Goal: Find specific page/section: Find specific page/section

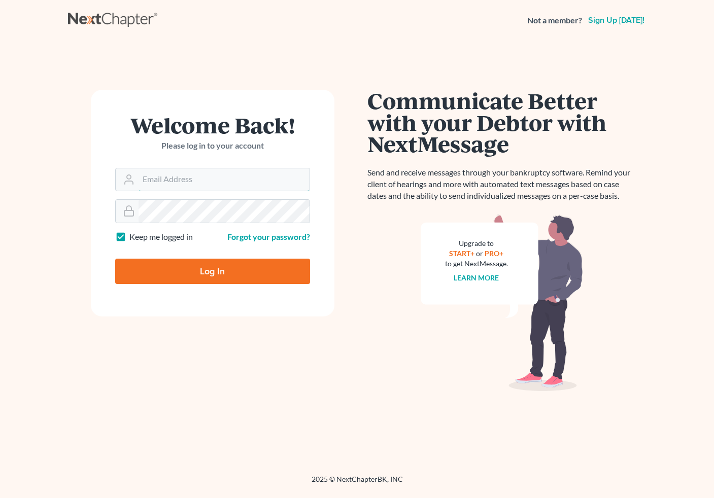
type input "[EMAIL_ADDRESS][DOMAIN_NAME]"
click at [217, 279] on input "Log In" at bounding box center [212, 271] width 195 height 25
type input "Thinking..."
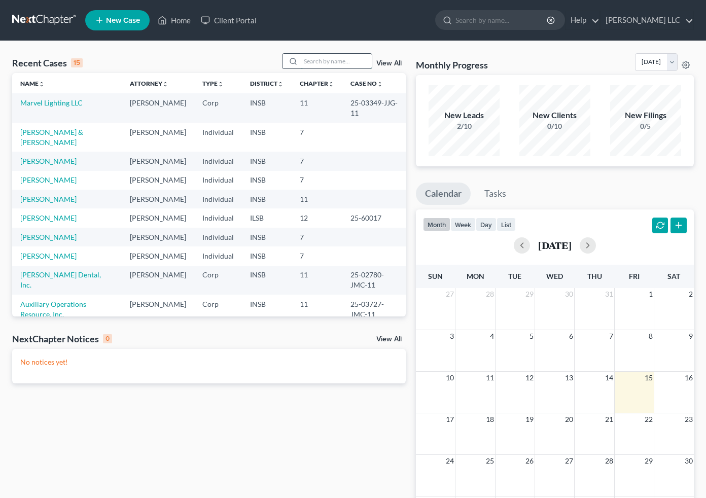
click at [344, 64] on input "search" at bounding box center [336, 61] width 71 height 15
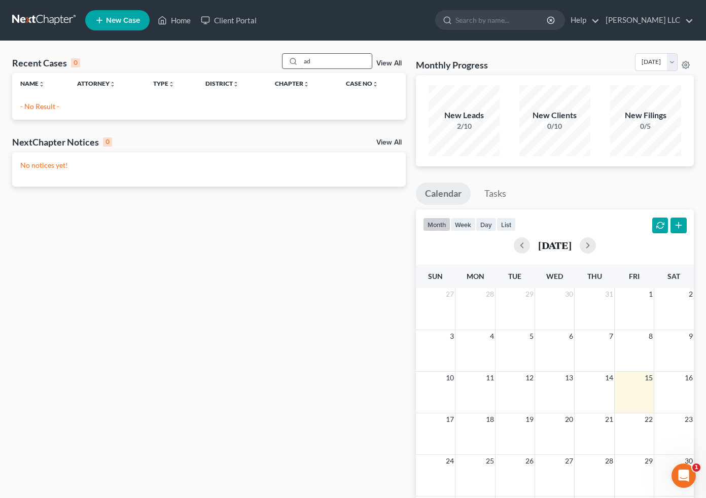
type input "a"
type input "finke"
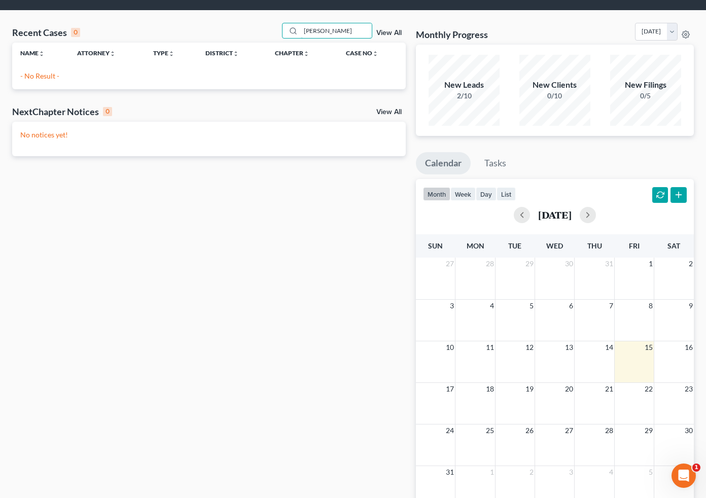
scroll to position [34, 0]
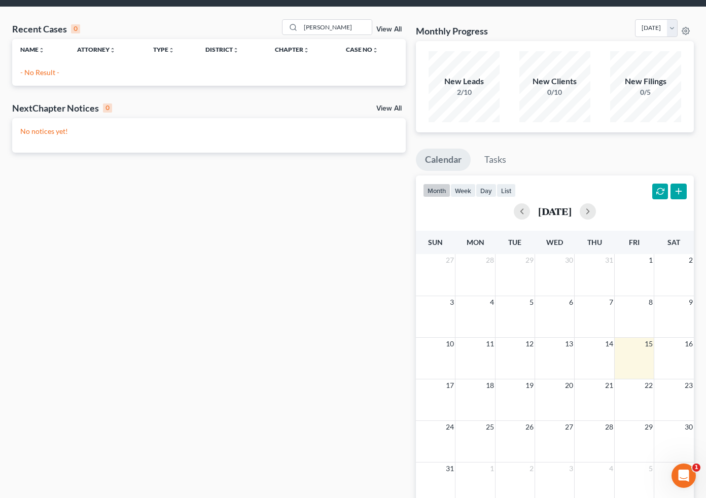
click at [392, 28] on link "View All" at bounding box center [389, 29] width 25 height 7
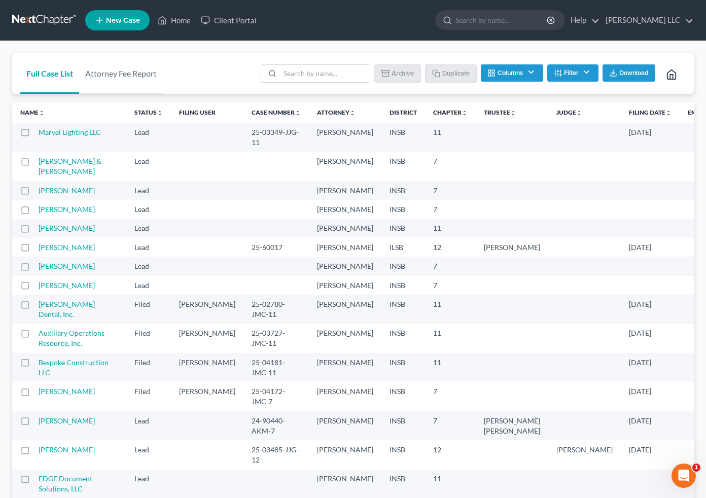
click at [63, 77] on link "Full Case List" at bounding box center [49, 73] width 59 height 41
click at [38, 116] on link "Name unfold_more expand_more expand_less" at bounding box center [32, 113] width 24 height 8
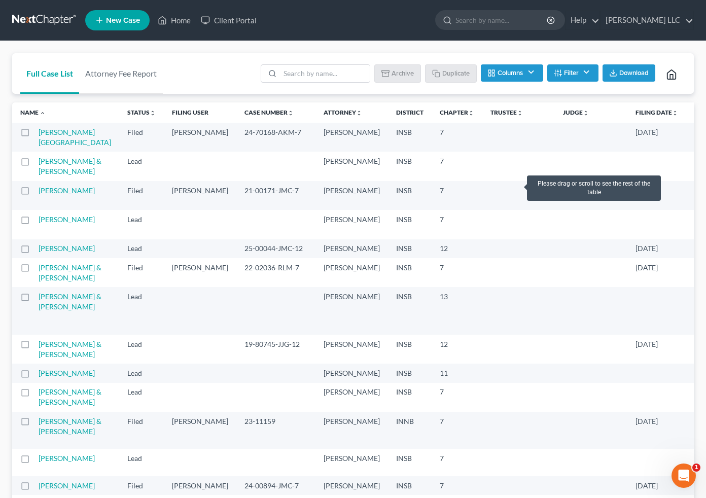
click at [555, 177] on td at bounding box center [591, 166] width 73 height 29
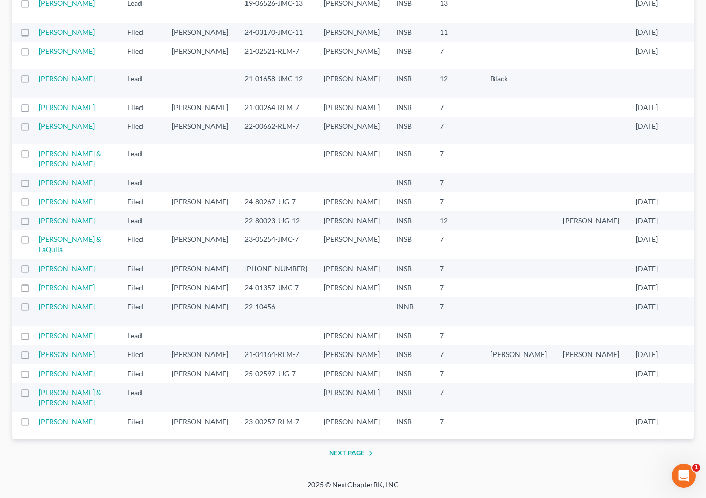
scroll to position [2049, 0]
